Goal: Check status

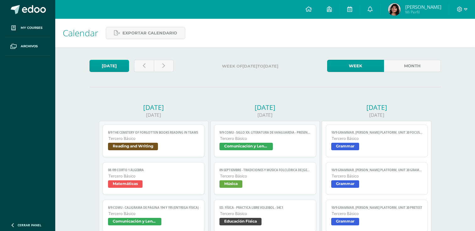
scroll to position [157, 0]
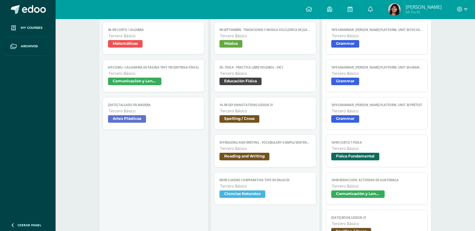
scroll to position [188, 0]
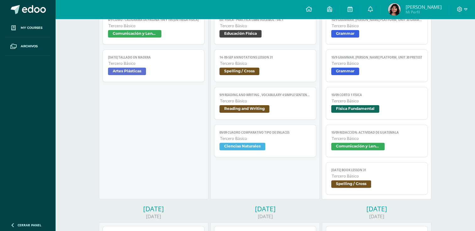
click at [378, 109] on span "Física Fundamental" at bounding box center [355, 109] width 48 height 8
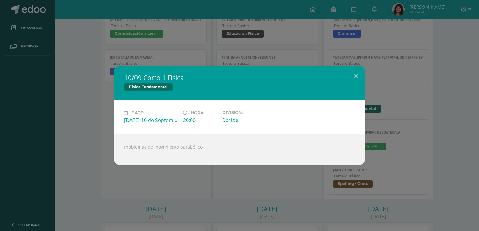
click at [402, 101] on div "10/09 Corto 1 Física Física Fundamental Date: Wednesday 10 de September Hora: 2…" at bounding box center [240, 116] width 474 height 100
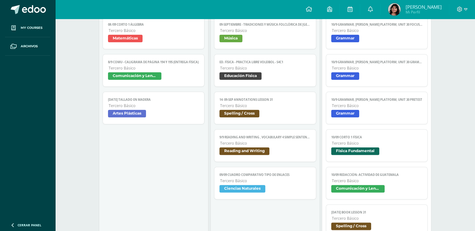
scroll to position [157, 0]
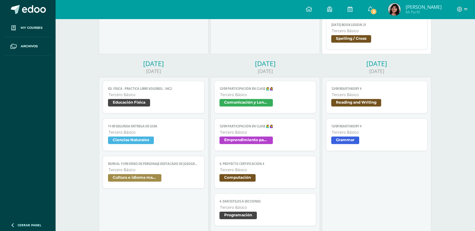
scroll to position [345, 0]
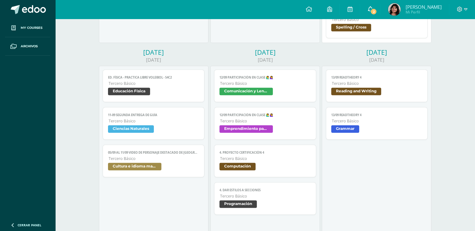
click at [377, 14] on span "2" at bounding box center [373, 11] width 7 height 7
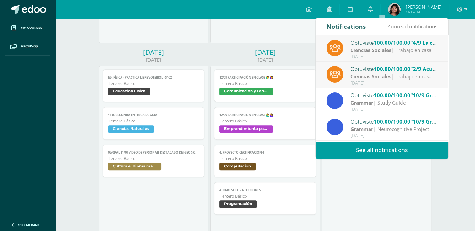
click at [383, 65] on div "Obtuviste 100.00/100.00 "2/9 Acuerdo 5" en Ciencias Sociales" at bounding box center [393, 69] width 87 height 8
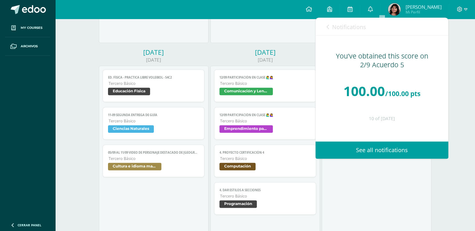
click at [345, 29] on span "Notifications" at bounding box center [349, 27] width 34 height 8
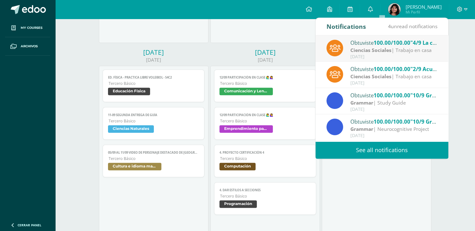
click at [359, 35] on div "Obtuviste 100.00/100.00 "4/9 La cultura de la interculturalidad" en Ciencias So…" at bounding box center [381, 48] width 133 height 26
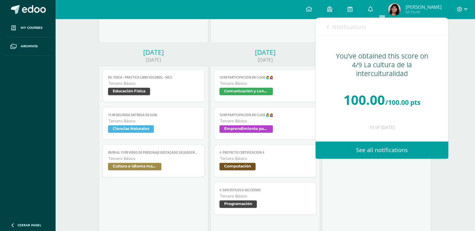
click at [359, 46] on p at bounding box center [382, 44] width 108 height 5
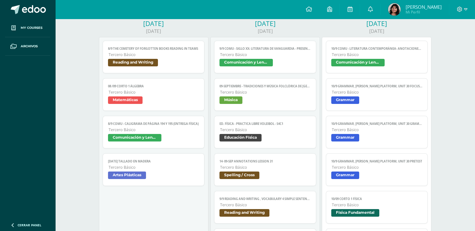
scroll to position [31, 0]
